Goal: Task Accomplishment & Management: Manage account settings

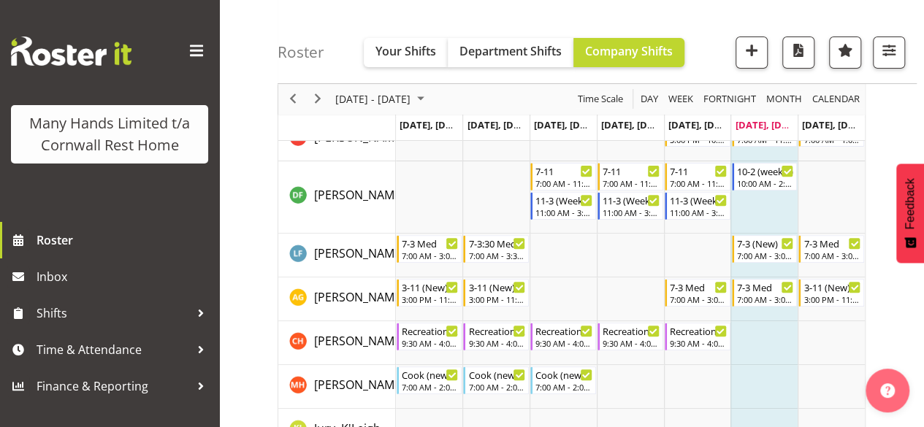
scroll to position [204, 0]
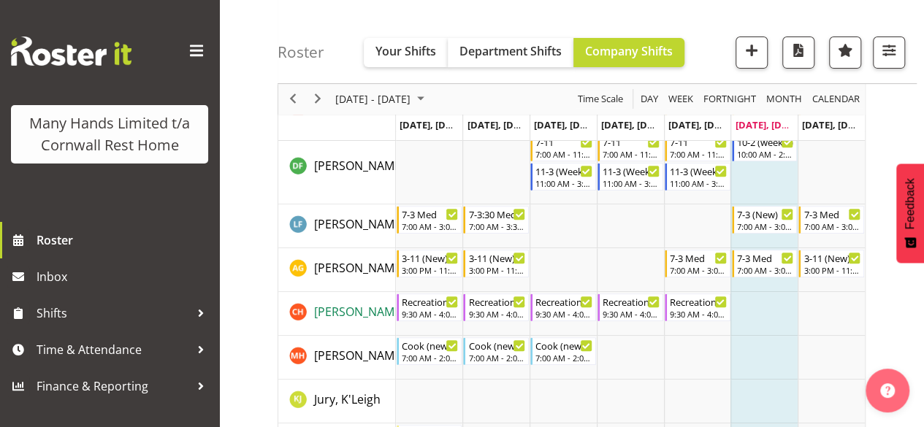
click at [369, 312] on span "[PERSON_NAME], [PERSON_NAME]" at bounding box center [407, 312] width 187 height 16
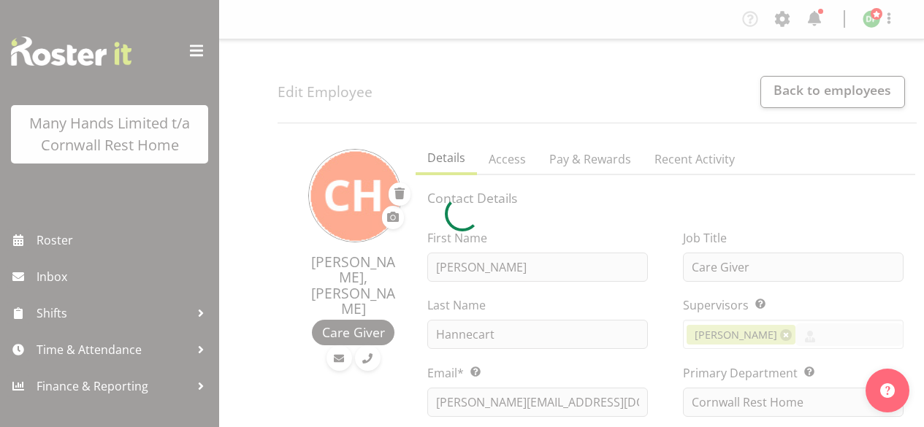
select select "TimelineWeek"
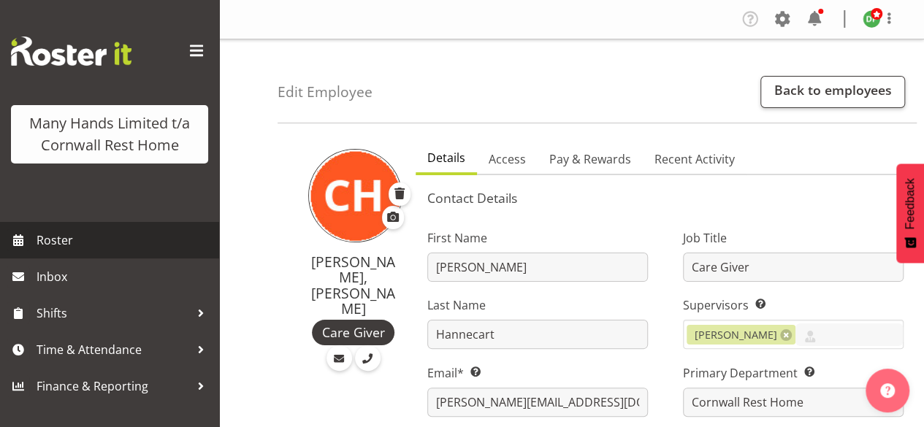
click at [64, 239] on span "Roster" at bounding box center [124, 240] width 175 height 22
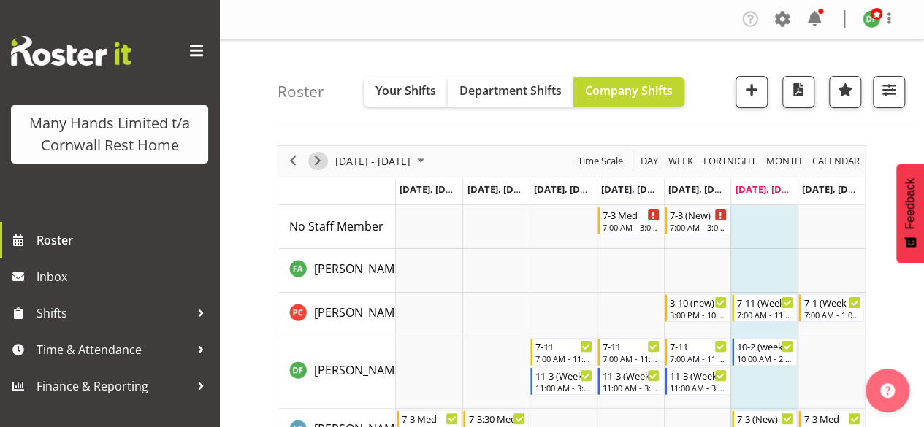
click at [319, 163] on span "Next" at bounding box center [318, 161] width 18 height 18
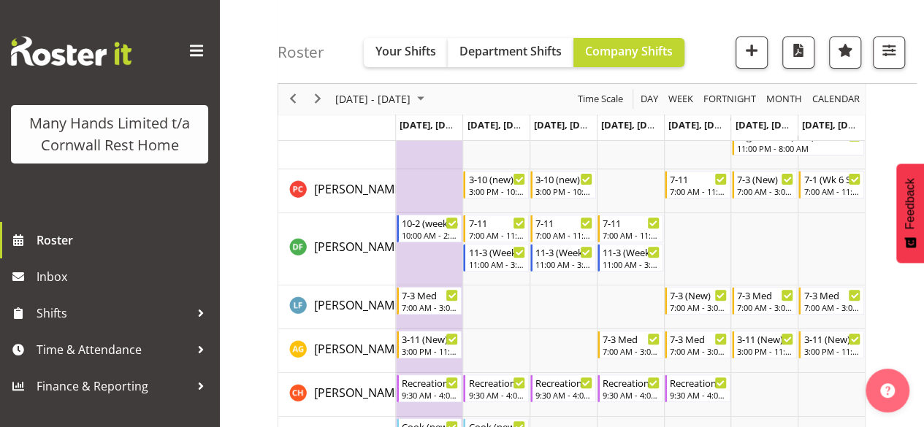
scroll to position [165, 0]
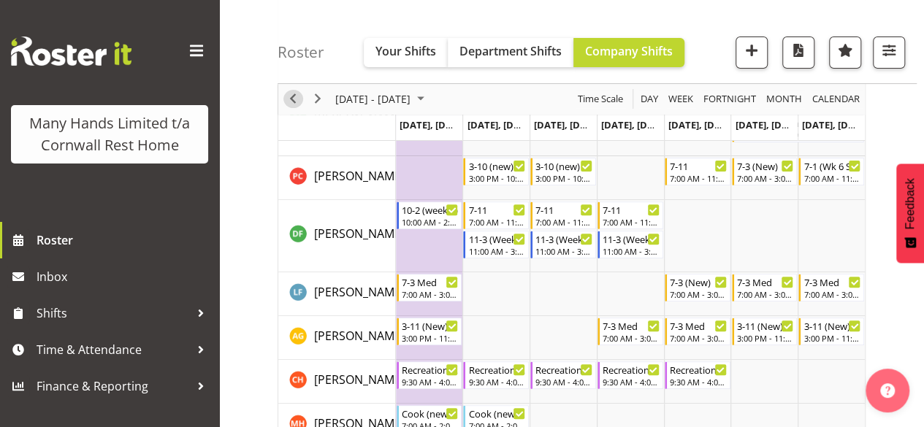
click at [291, 100] on span "Previous" at bounding box center [293, 100] width 18 height 18
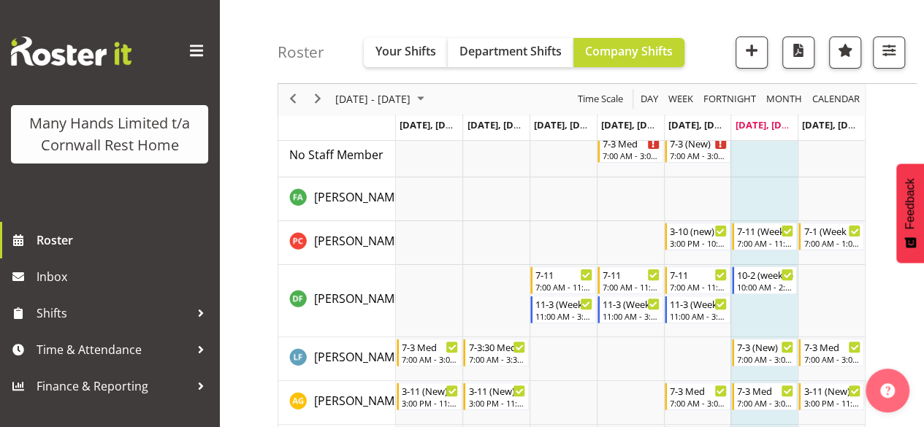
scroll to position [58, 0]
